Goal: Information Seeking & Learning: Learn about a topic

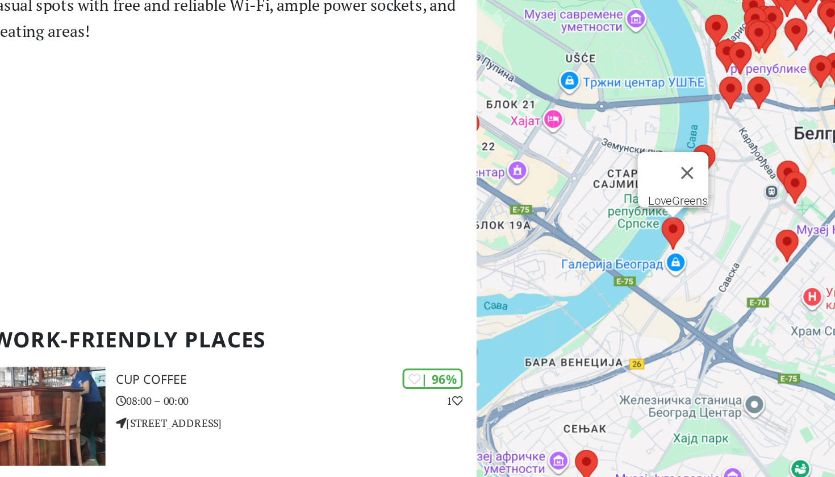
click at [676, 237] on area at bounding box center [676, 237] width 0 height 0
click at [667, 222] on link "LoveGreens" at bounding box center [686, 226] width 39 height 9
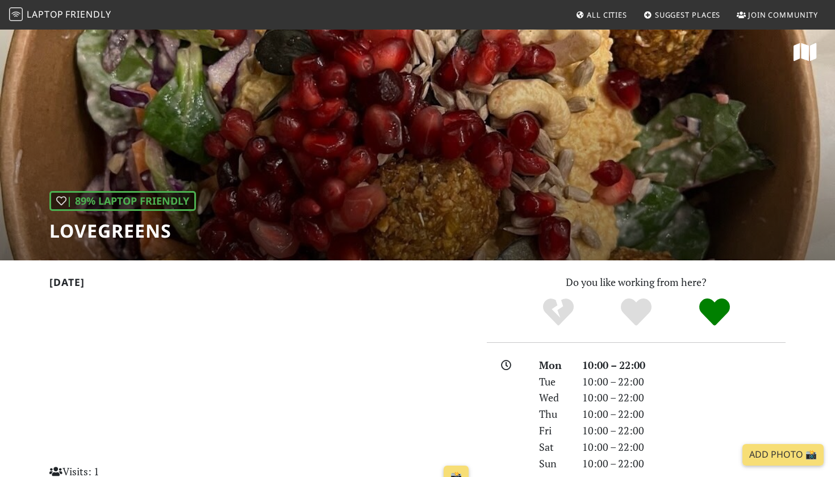
scroll to position [5, 0]
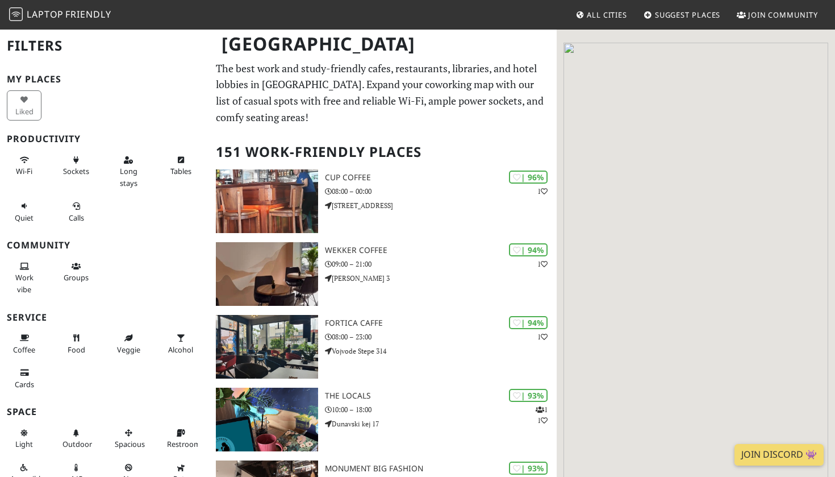
scroll to position [98, 251]
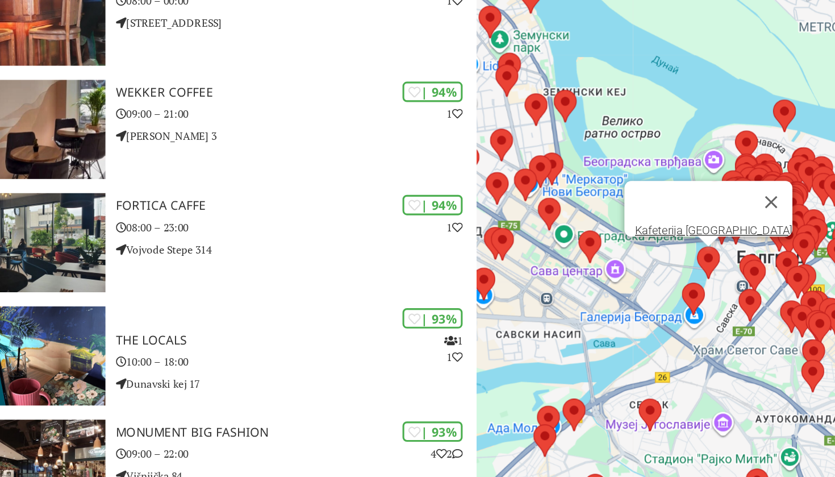
click at [698, 256] on area at bounding box center [698, 256] width 0 height 0
click at [659, 241] on link "Kafeterija [GEOGRAPHIC_DATA]" at bounding box center [709, 245] width 101 height 9
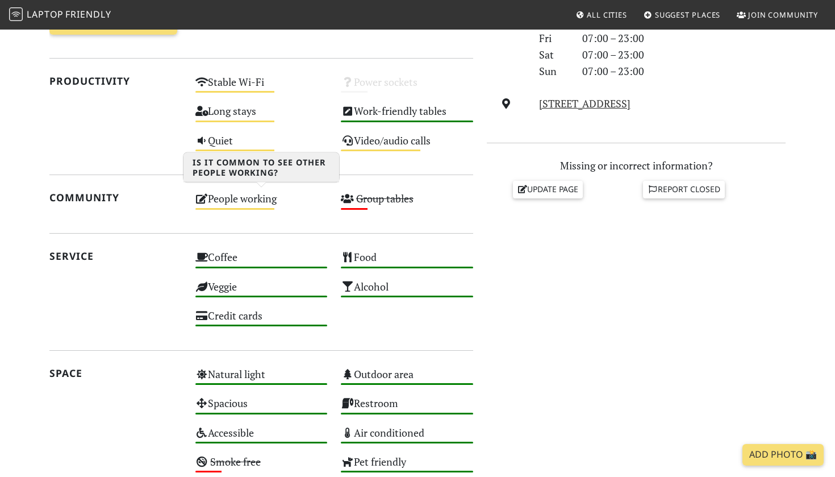
scroll to position [395, 0]
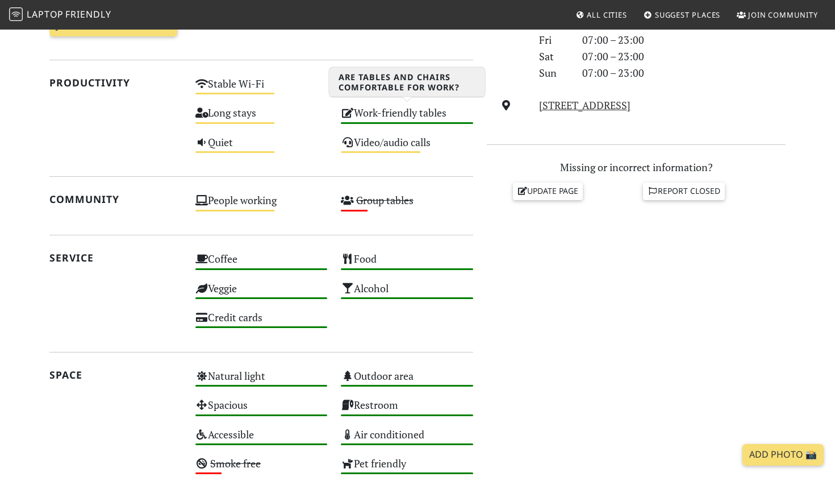
click at [349, 113] on icon at bounding box center [347, 112] width 13 height 10
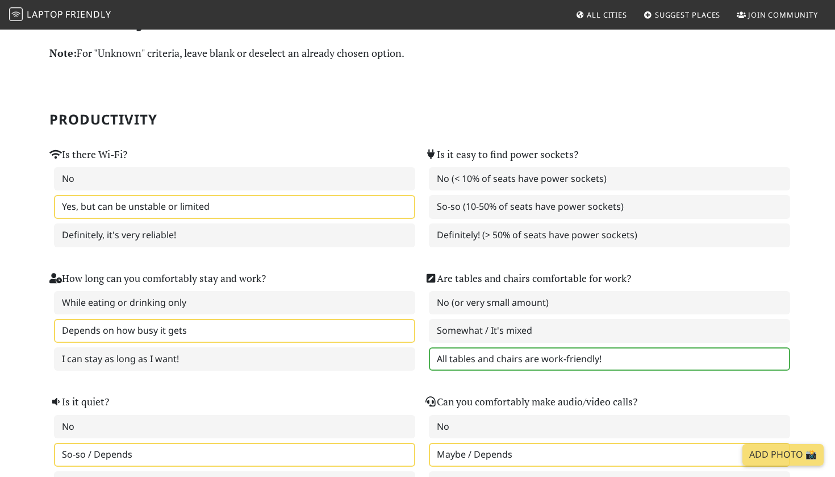
scroll to position [28, 0]
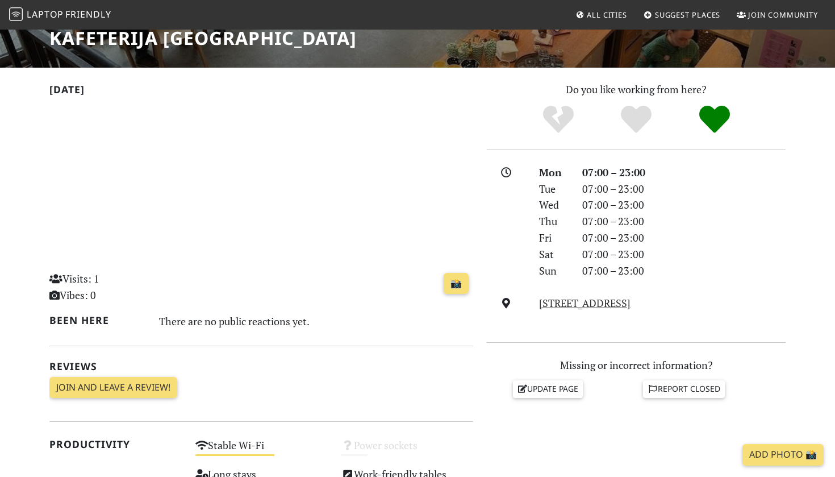
scroll to position [171, 0]
